Goal: Task Accomplishment & Management: Manage account settings

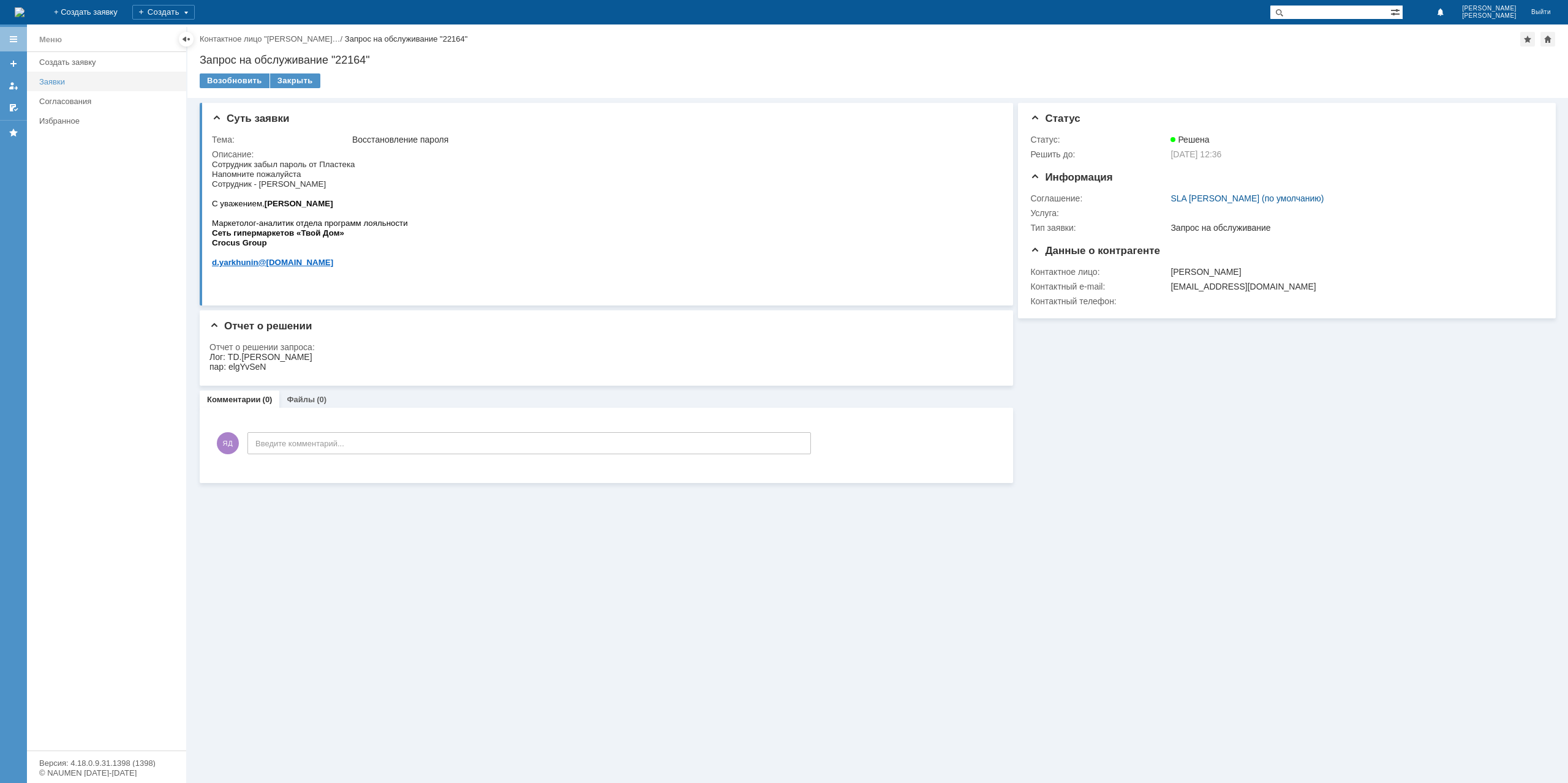
click at [38, 87] on link "Заявки" at bounding box center [109, 82] width 149 height 19
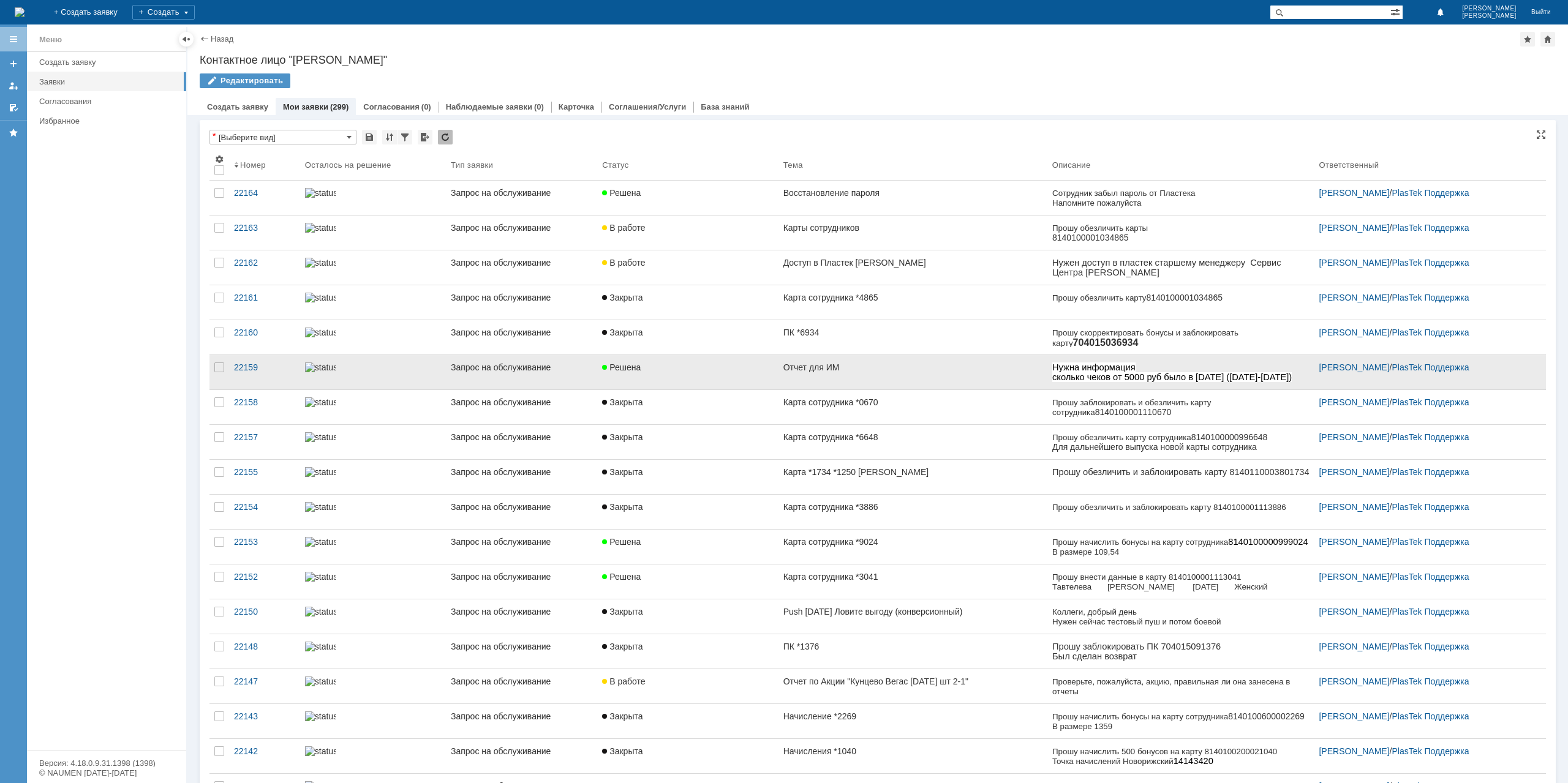
click at [778, 377] on link "Отчет для ИМ" at bounding box center [912, 372] width 269 height 34
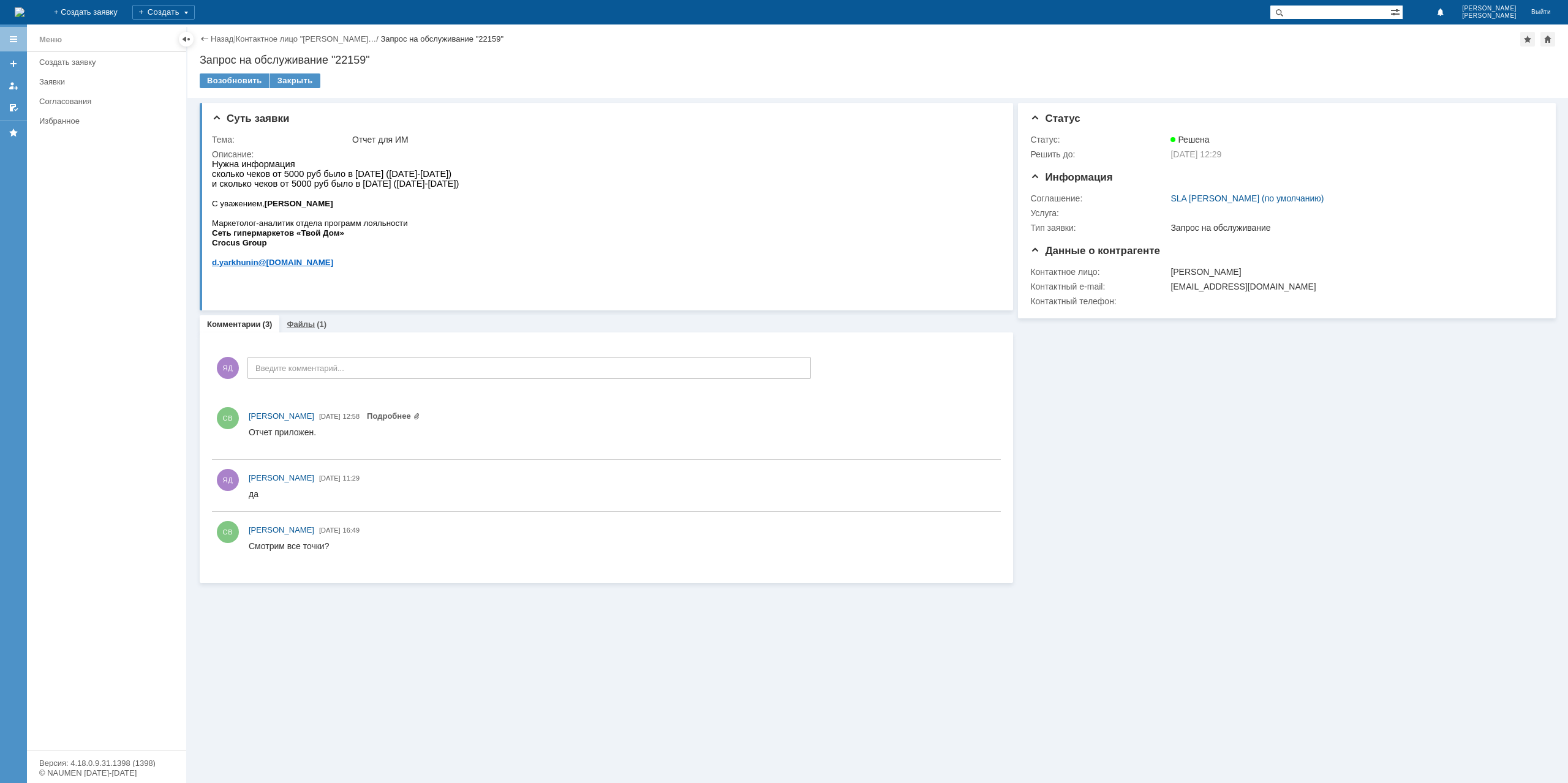
click at [309, 332] on div "Комментарии Добавить комментарий ЯД Введите комментарий... 1 Всего комментариев…" at bounding box center [606, 457] width 813 height 251
click at [307, 330] on div "Файлы (1)" at bounding box center [306, 324] width 54 height 18
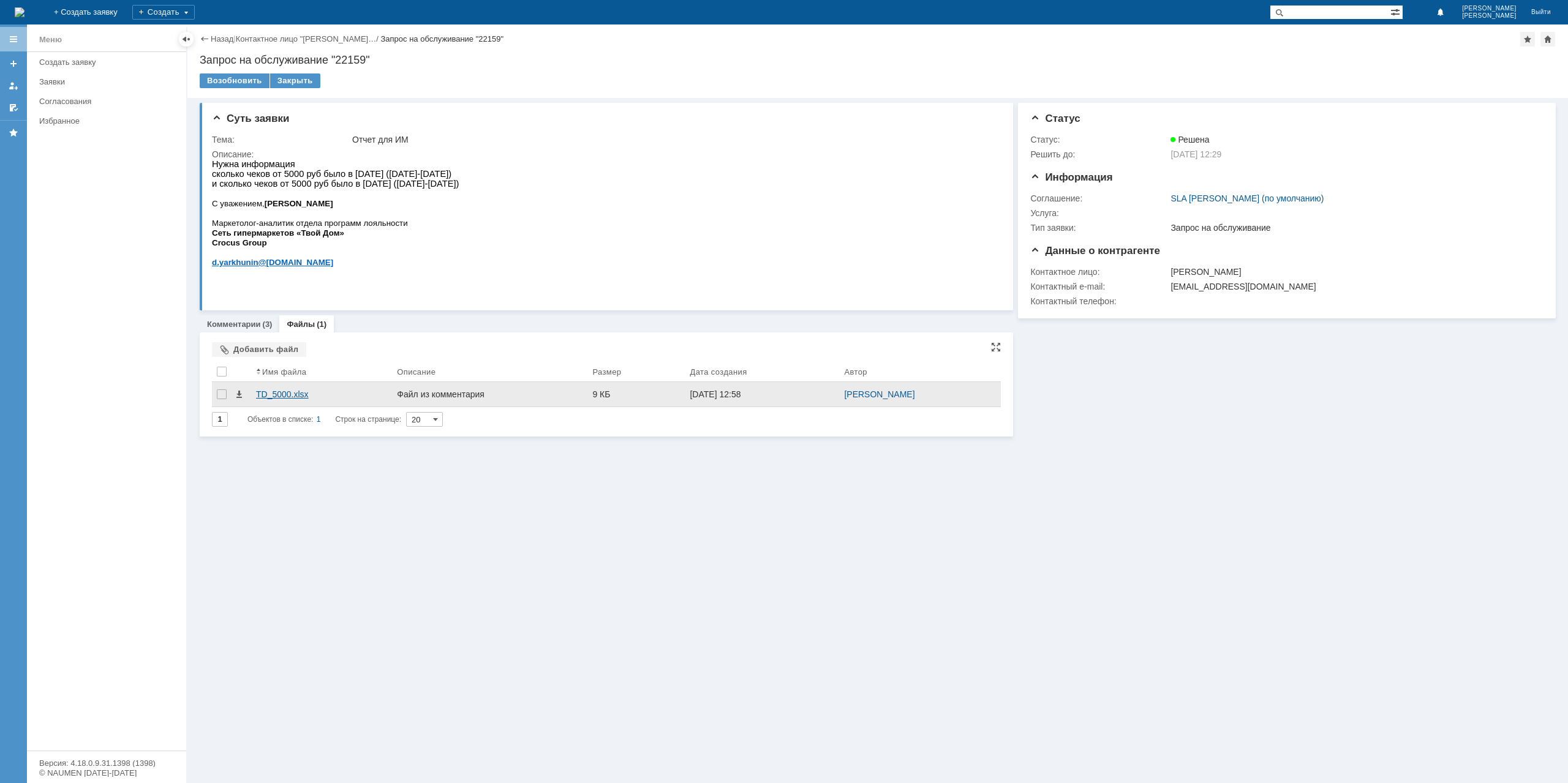
click at [279, 391] on div "TD_5000.xlsx" at bounding box center [321, 394] width 131 height 10
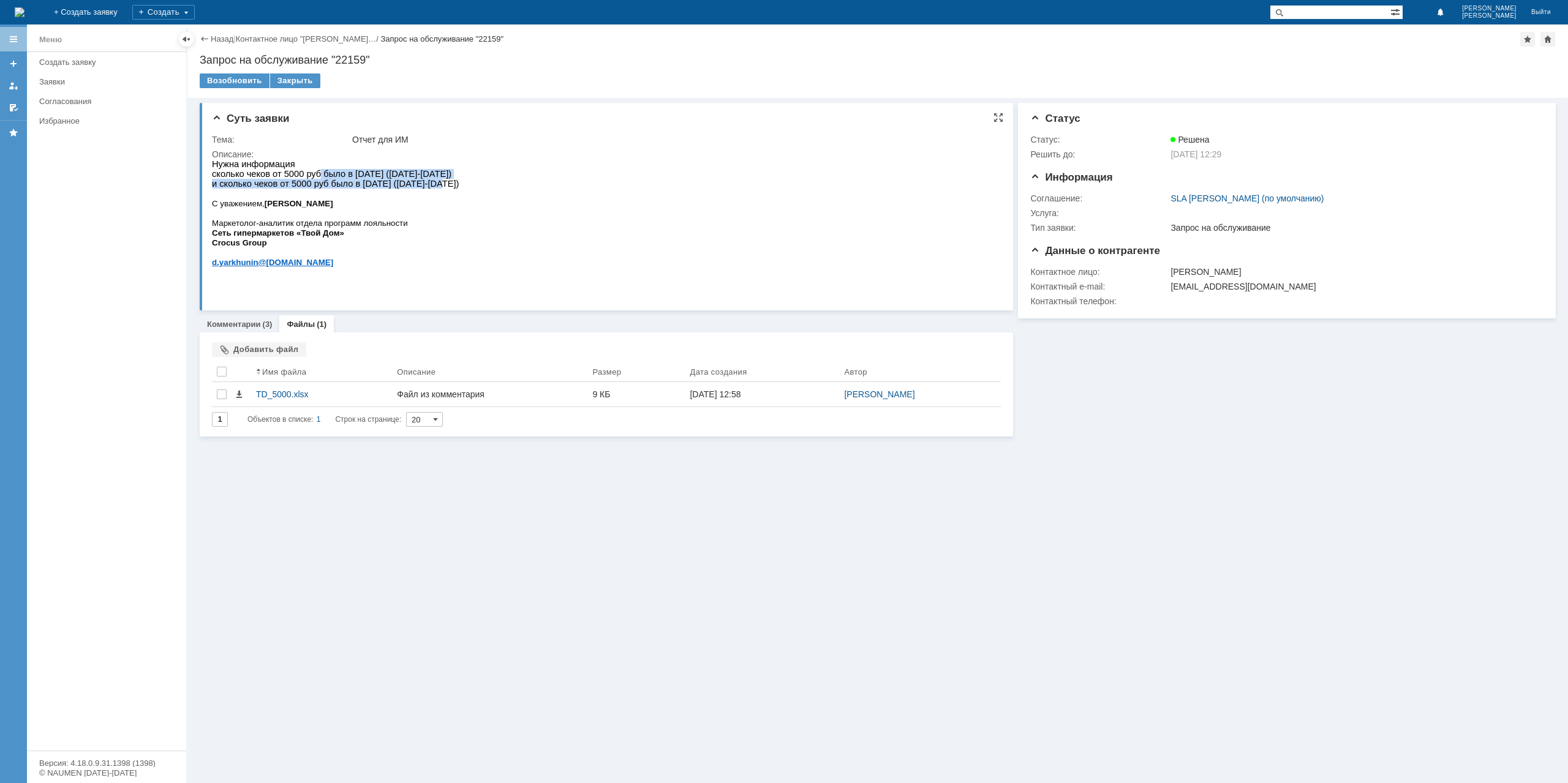
drag, startPoint x: 316, startPoint y: 175, endPoint x: 438, endPoint y: 193, distance: 123.3
click at [438, 189] on span "Нужна информация сколько чеков от 5000 руб было в [DATE] ([DATE]-[DATE]) и скол…" at bounding box center [335, 174] width 247 height 29
click at [288, 84] on div "Закрыть" at bounding box center [295, 80] width 50 height 15
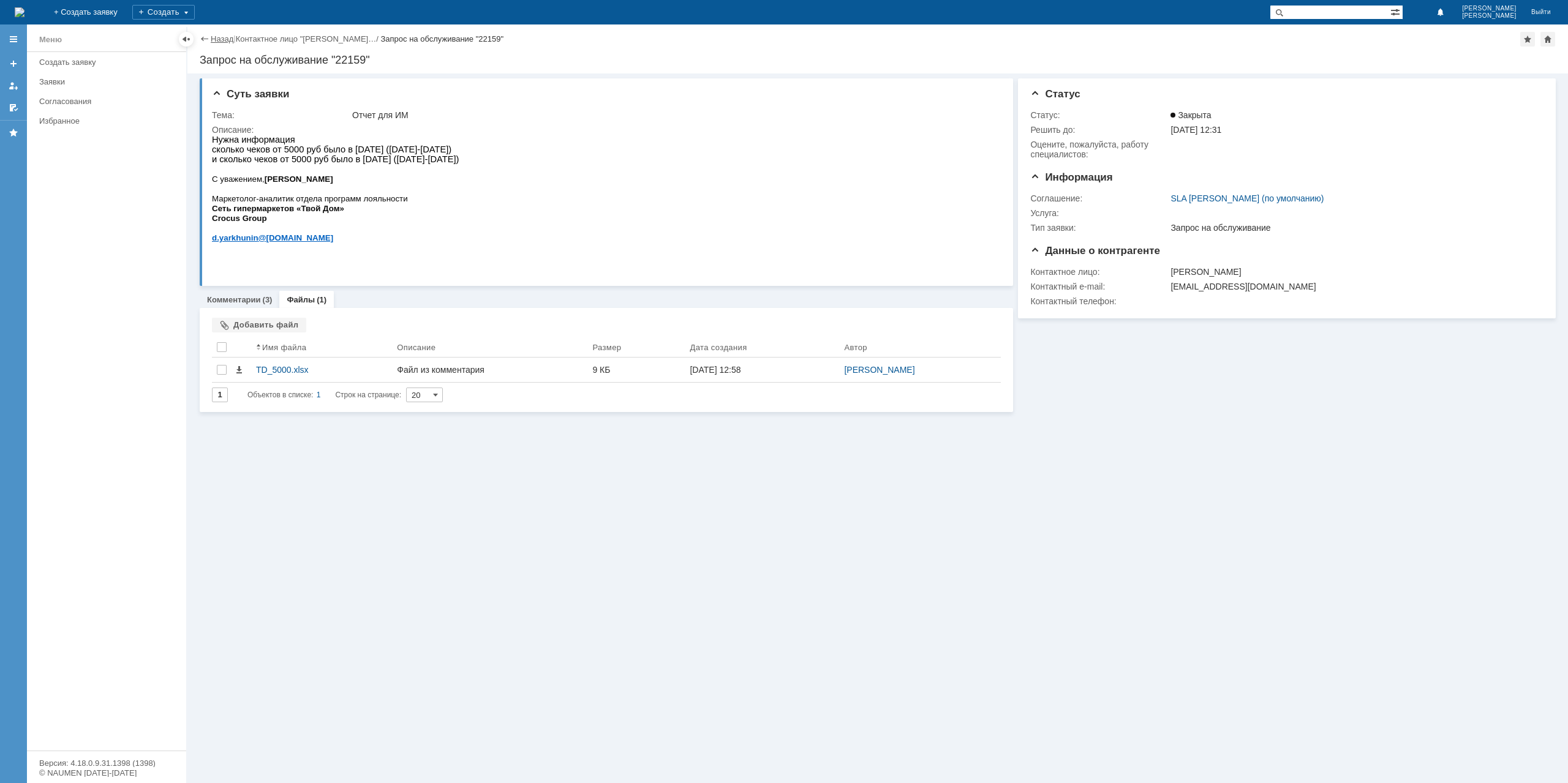
click at [216, 43] on link "Назад" at bounding box center [222, 39] width 23 height 9
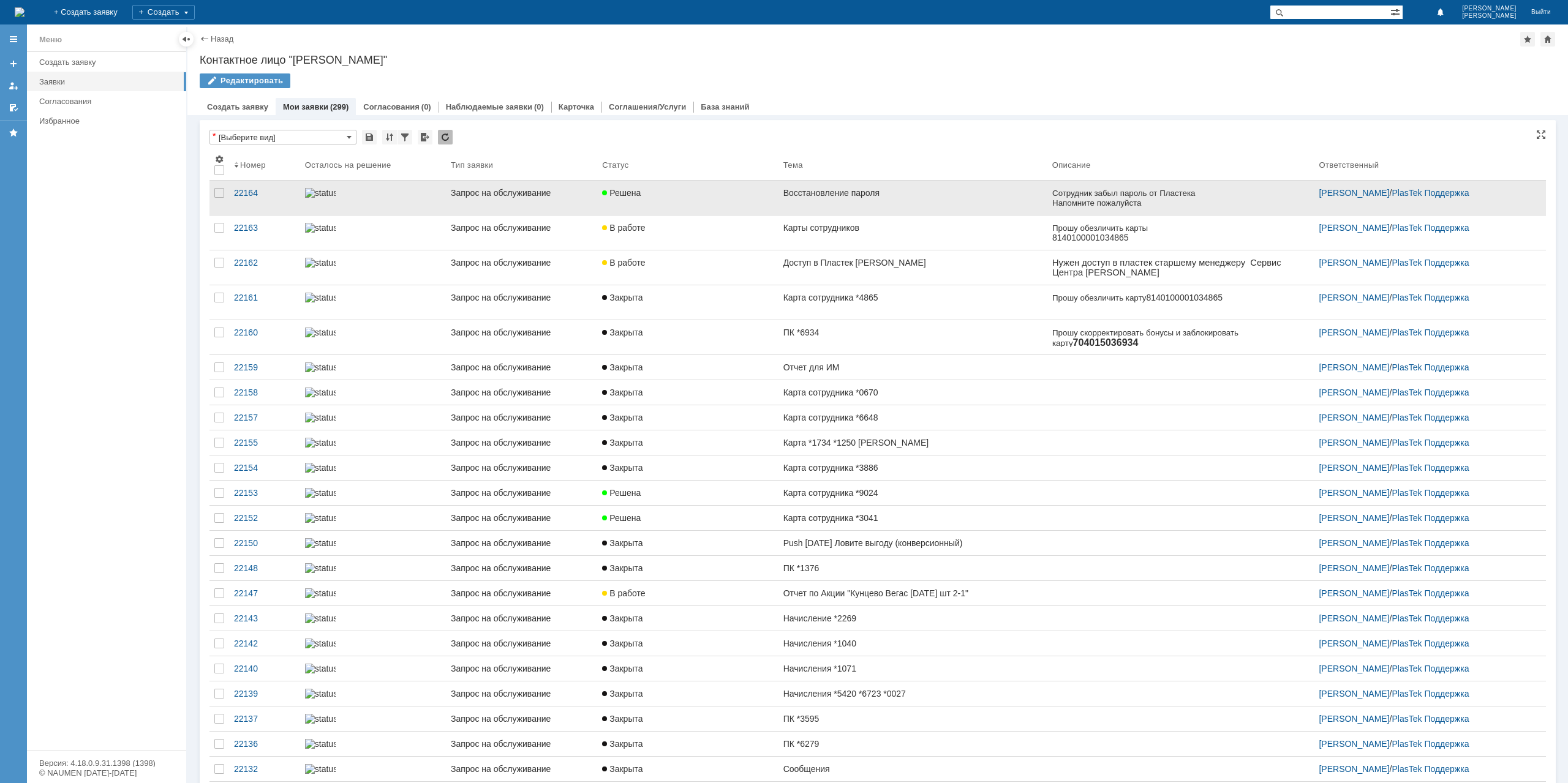
click at [804, 191] on div "Восстановление пароля" at bounding box center [913, 193] width 259 height 10
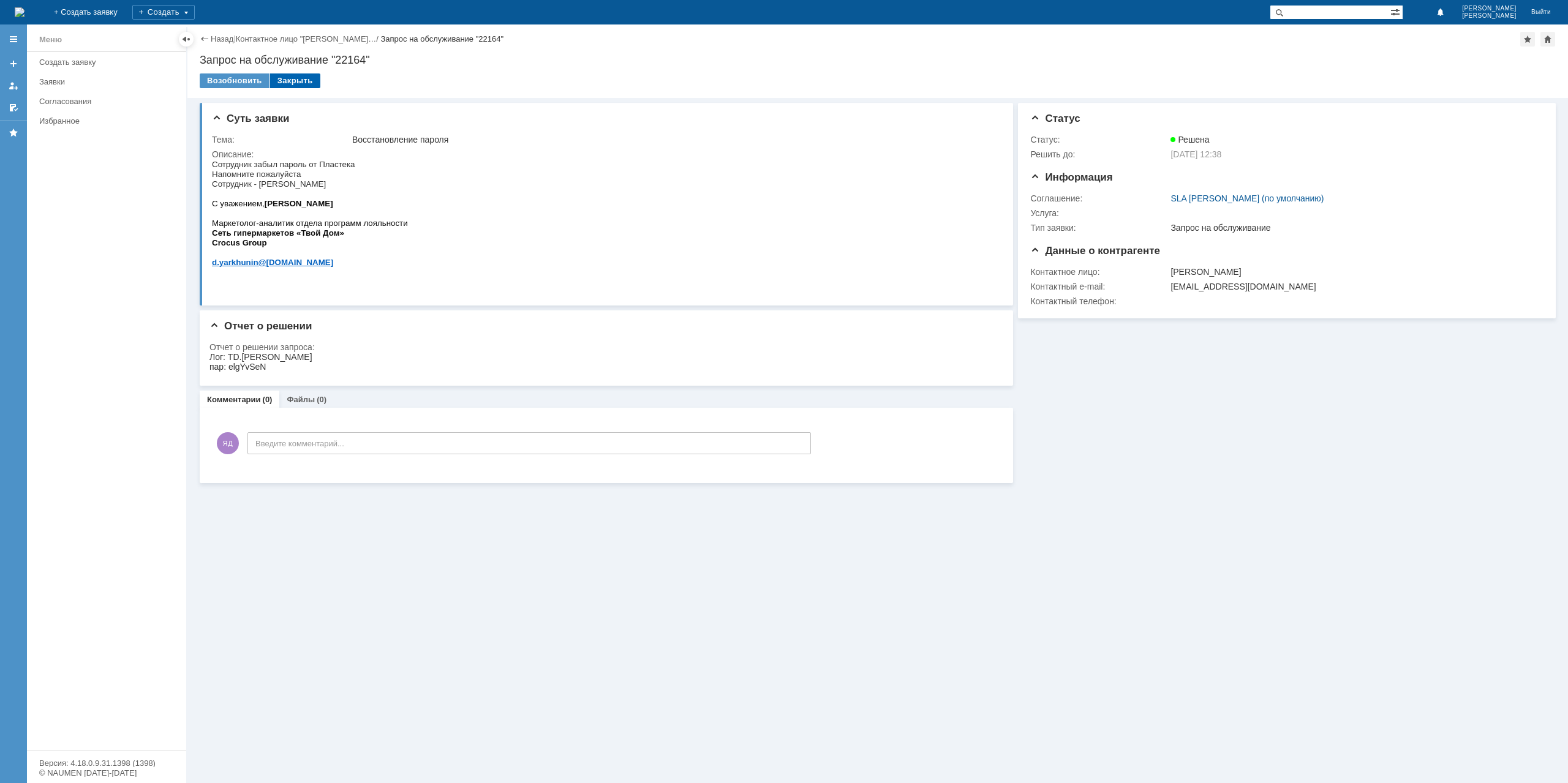
click at [294, 79] on div "Закрыть" at bounding box center [295, 80] width 50 height 15
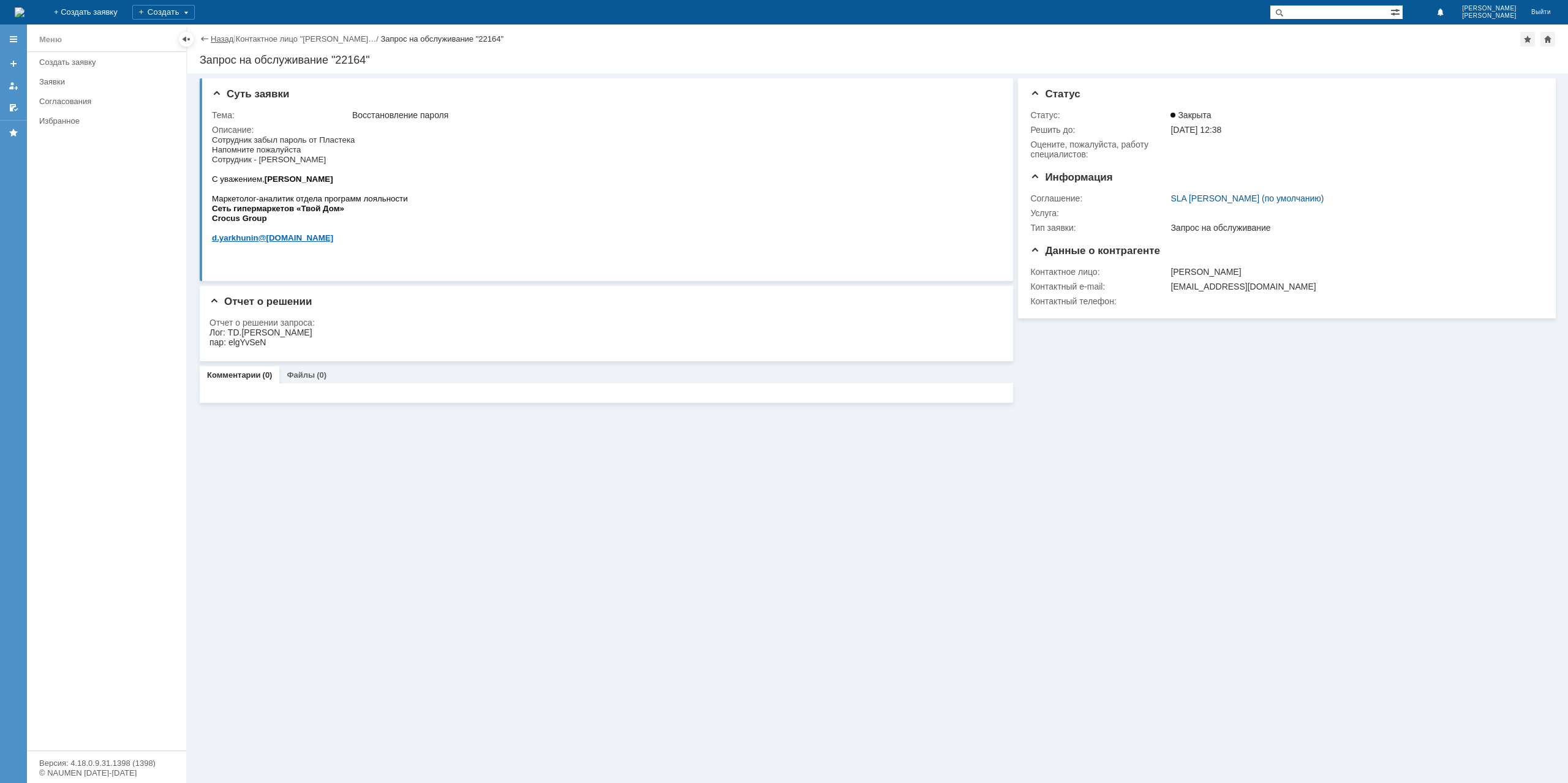
click at [216, 36] on link "Назад" at bounding box center [222, 39] width 23 height 9
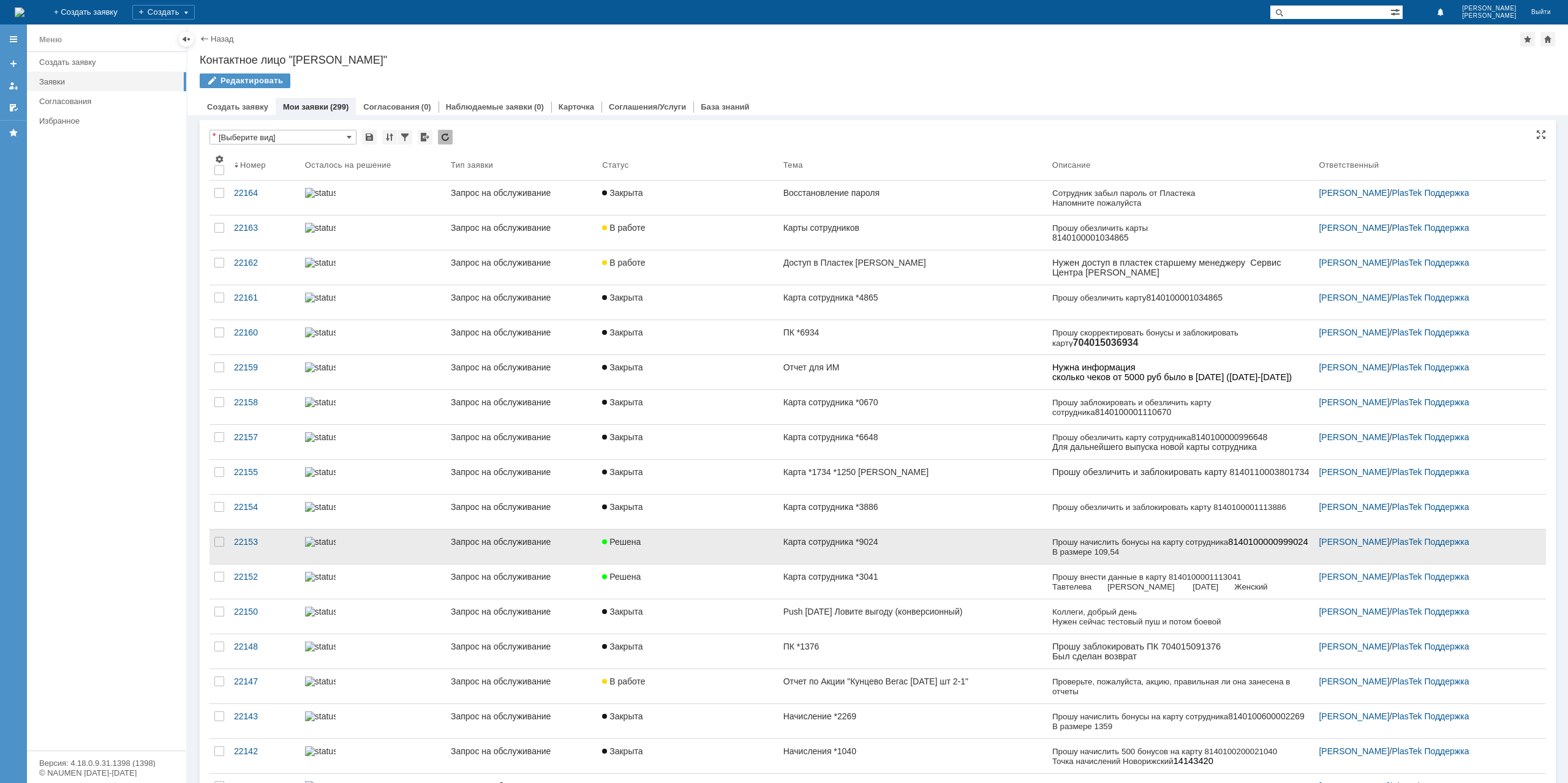
click at [911, 557] on link "Карта сотрудника *9024" at bounding box center [912, 546] width 269 height 34
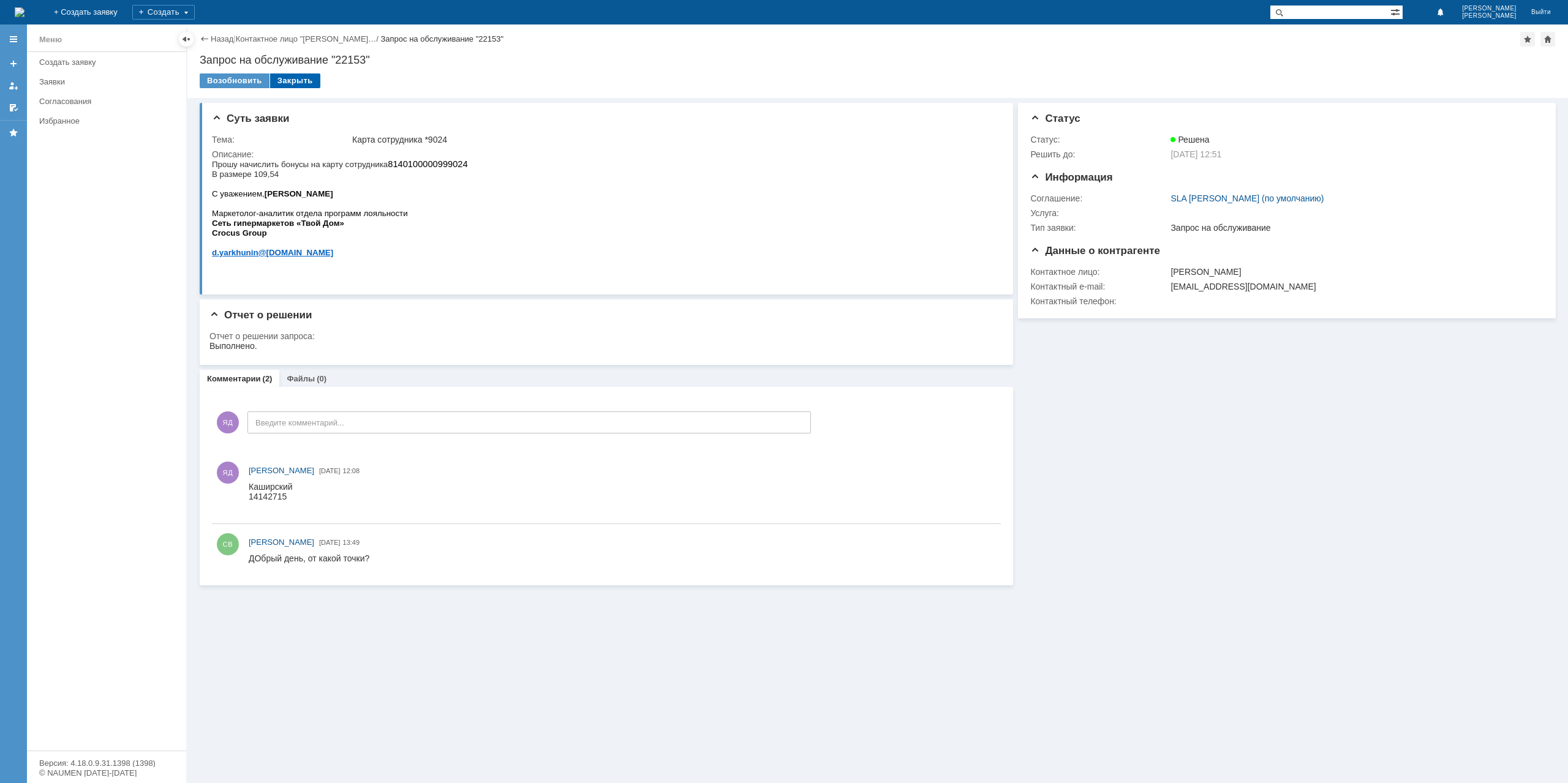
click at [293, 79] on div "Закрыть" at bounding box center [295, 80] width 50 height 15
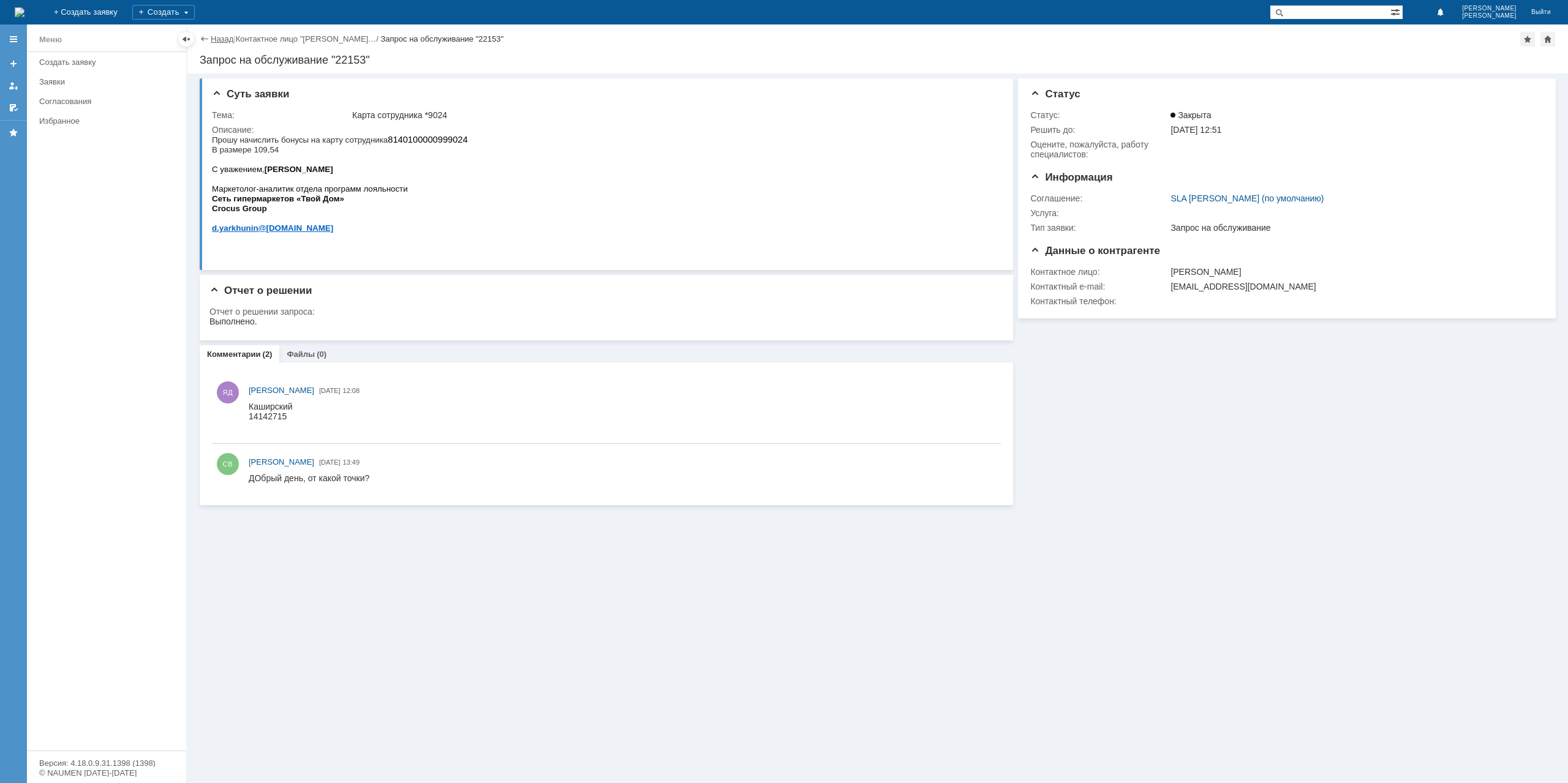
click at [222, 38] on link "Назад" at bounding box center [222, 39] width 23 height 9
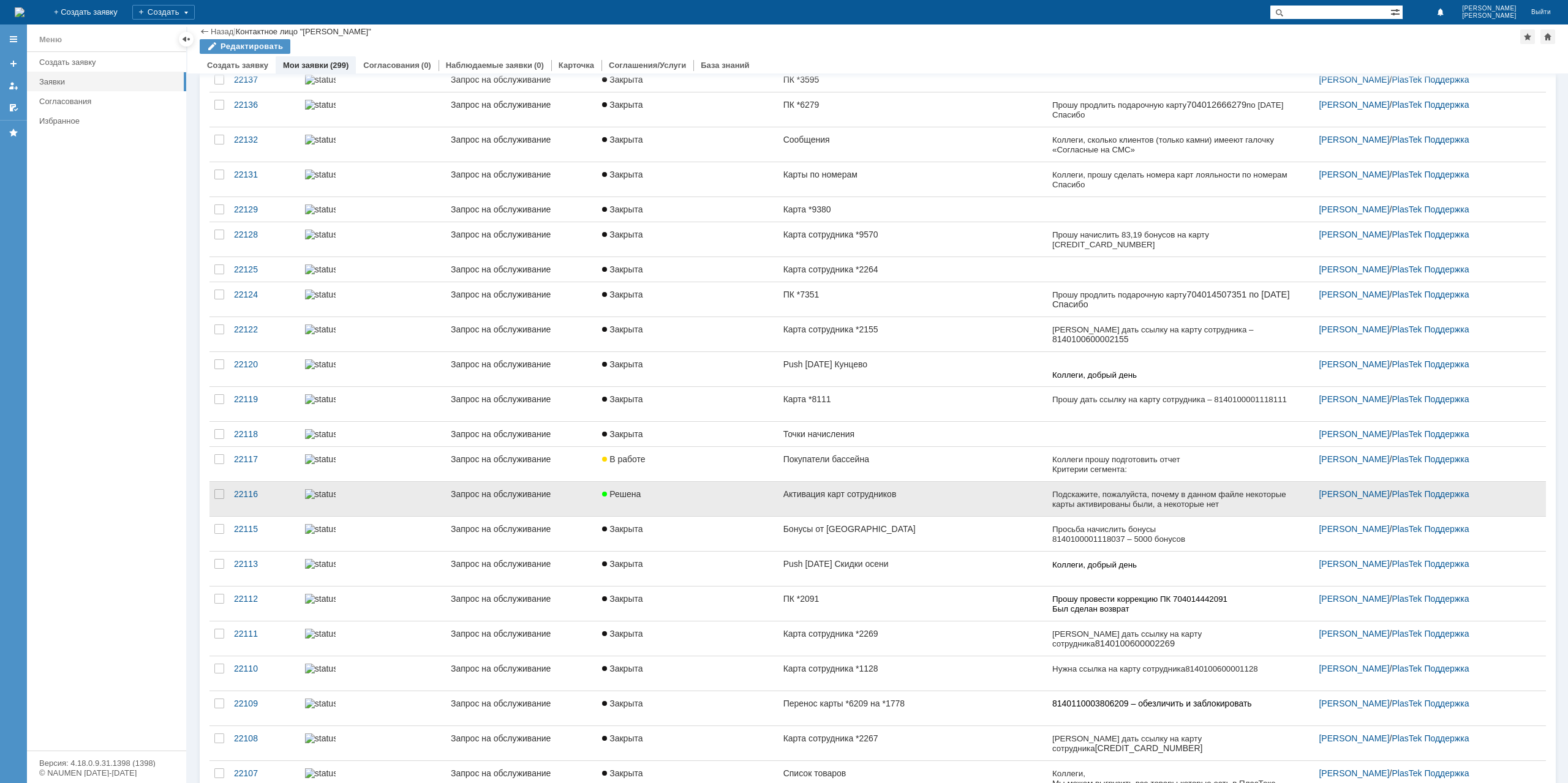
click at [699, 499] on div "Решена" at bounding box center [688, 494] width 171 height 10
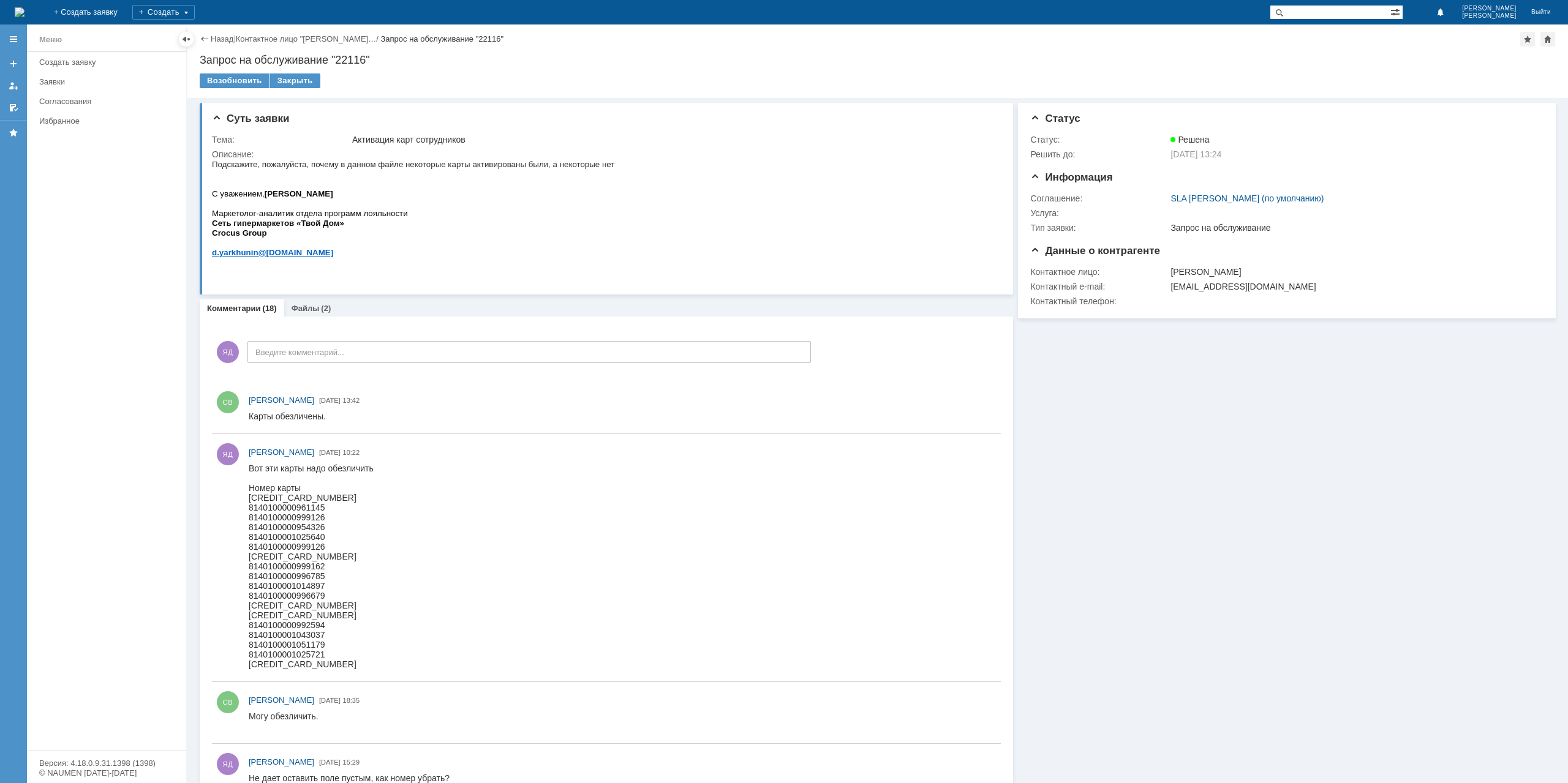
click at [207, 36] on div "Назад" at bounding box center [216, 39] width 34 height 9
